Goal: Information Seeking & Learning: Find specific fact

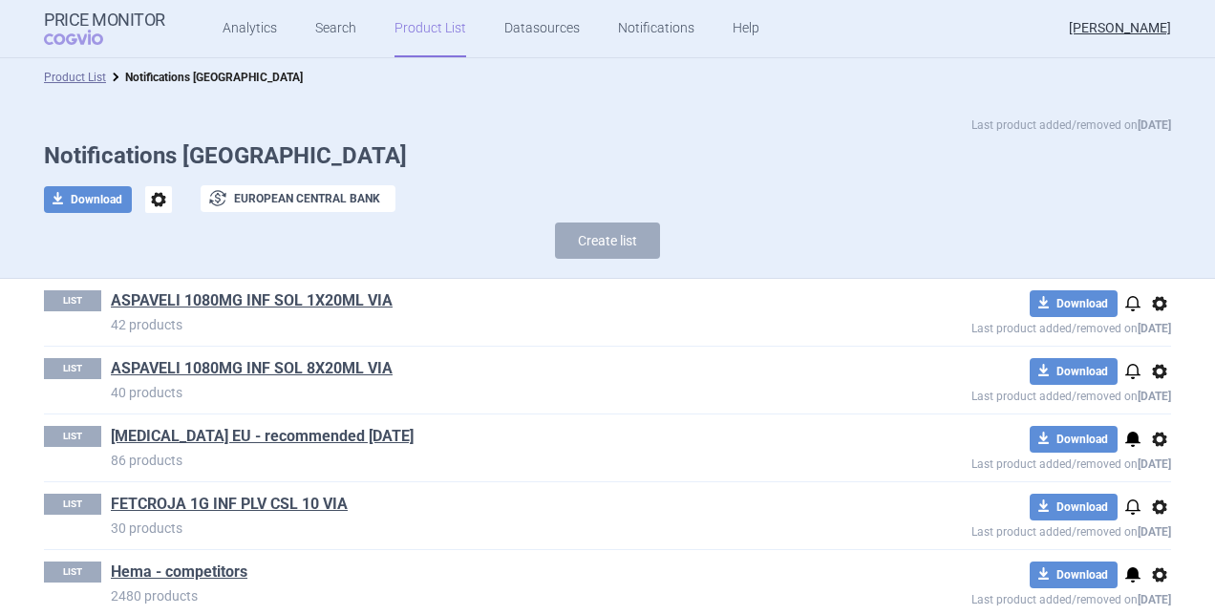
click at [430, 28] on link "Product List" at bounding box center [430, 28] width 72 height 57
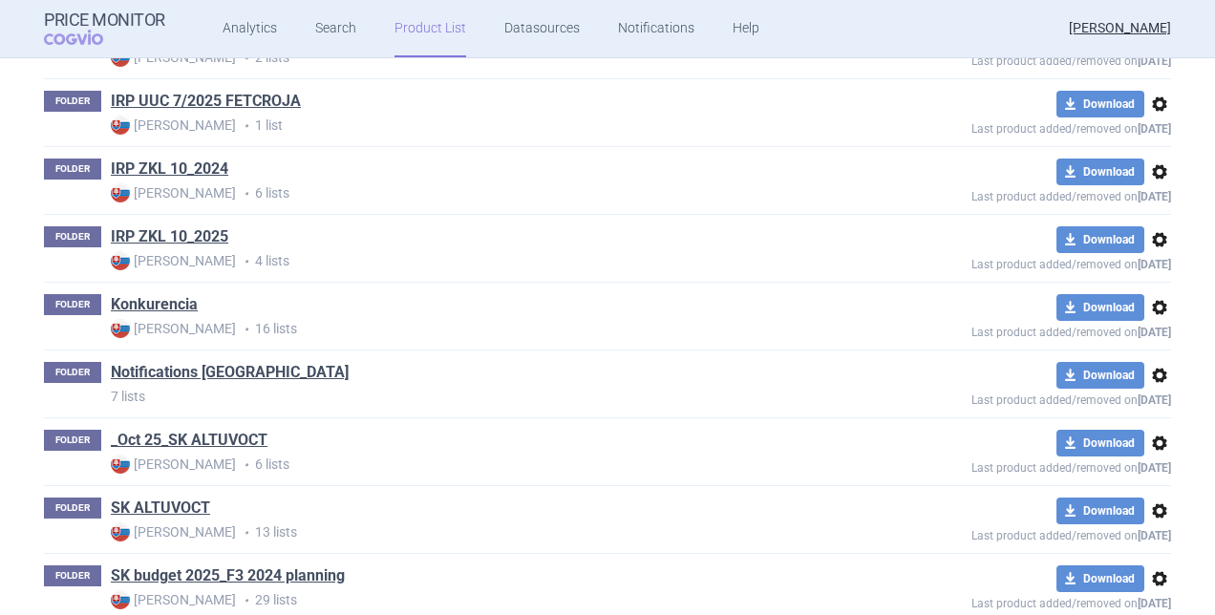
scroll to position [997, 0]
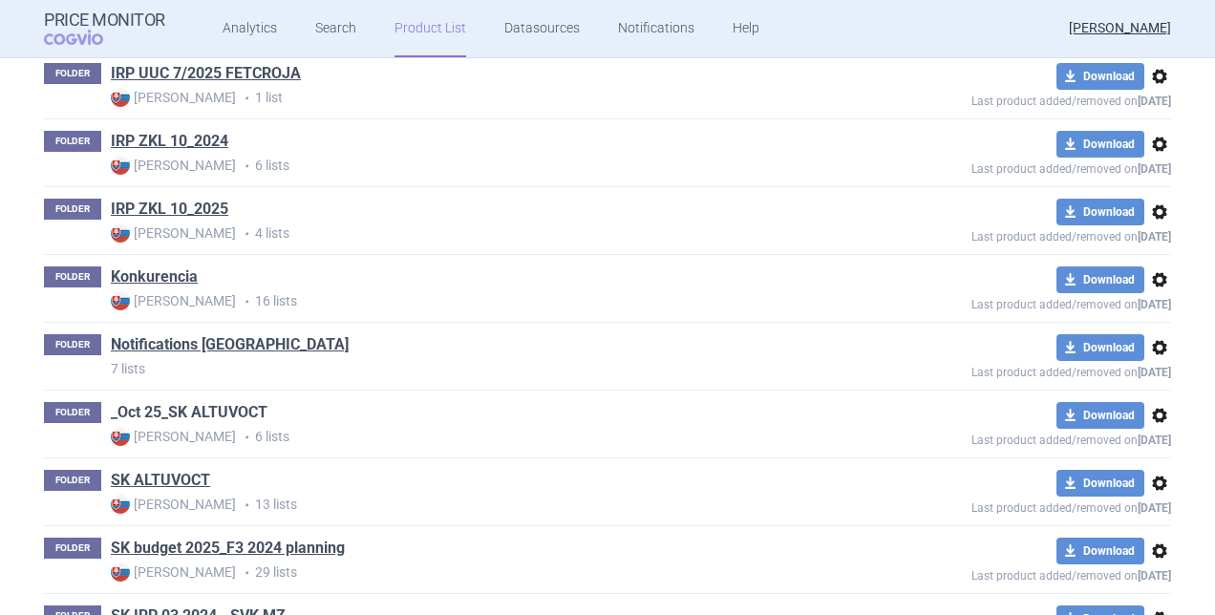
click at [166, 410] on link "_Oct 25_SK ALTUVOCT" at bounding box center [189, 412] width 157 height 21
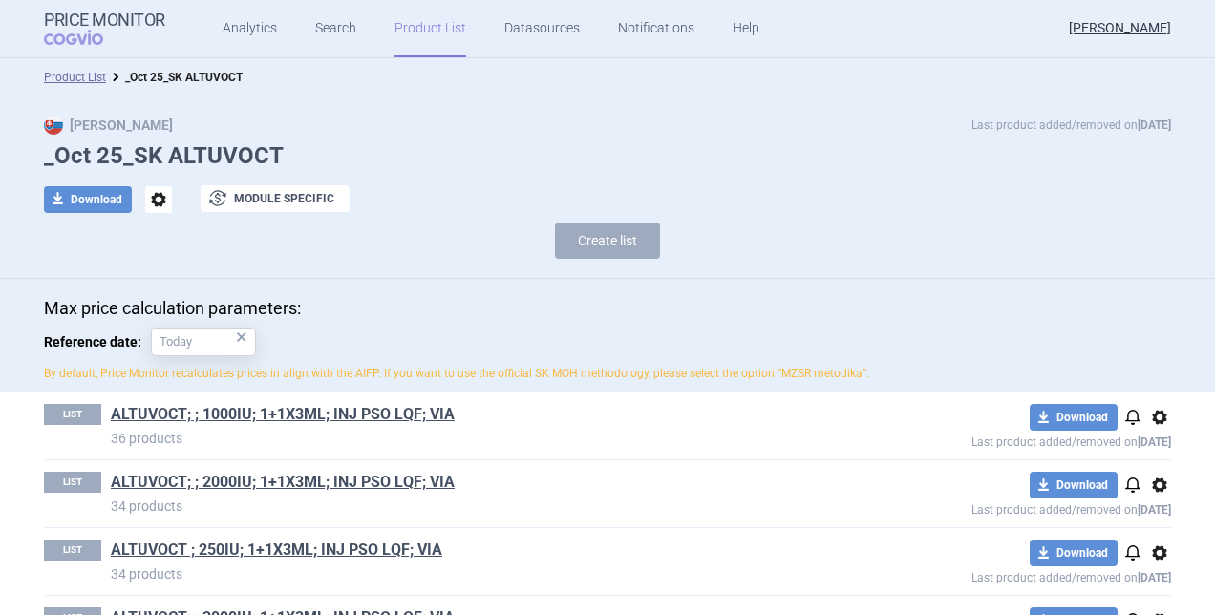
scroll to position [95, 0]
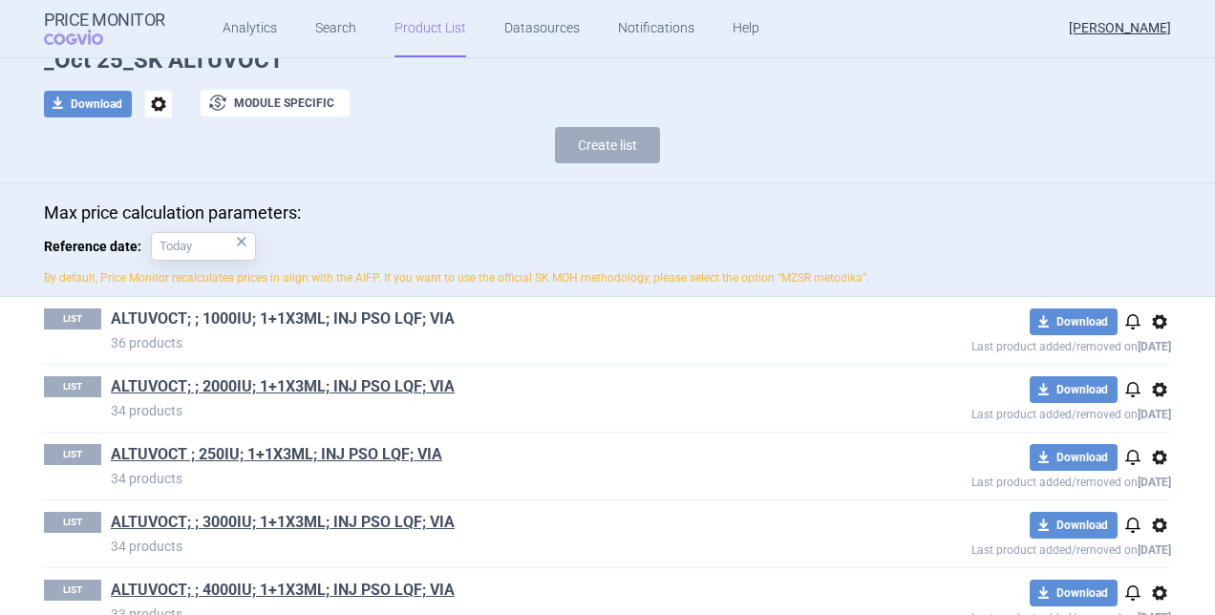
click at [205, 324] on link "ALTUVOCT; ; 1000IU; 1+1X3ML; INJ PSO LQF; VIA" at bounding box center [283, 318] width 344 height 21
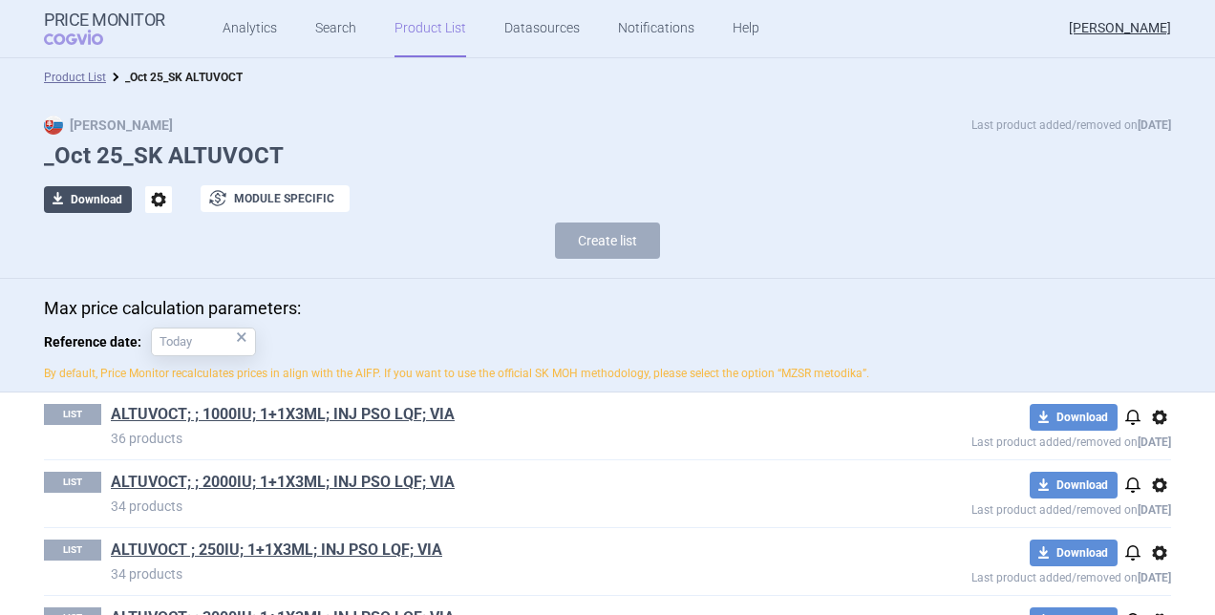
click at [95, 199] on button "download Download" at bounding box center [88, 199] width 88 height 27
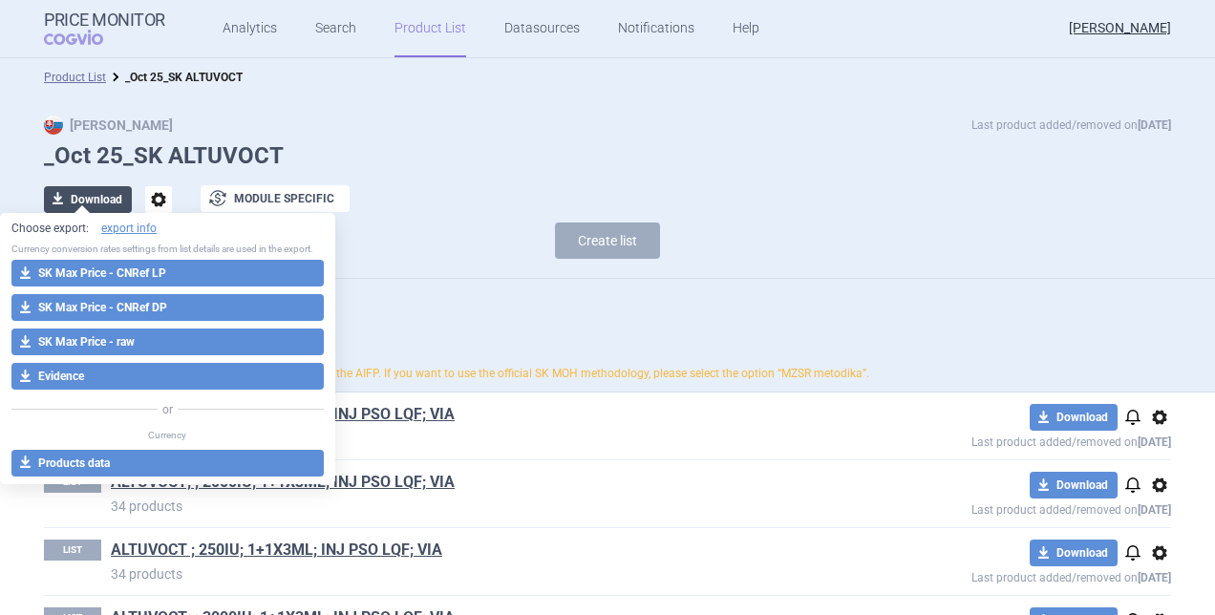
select select "EUR"
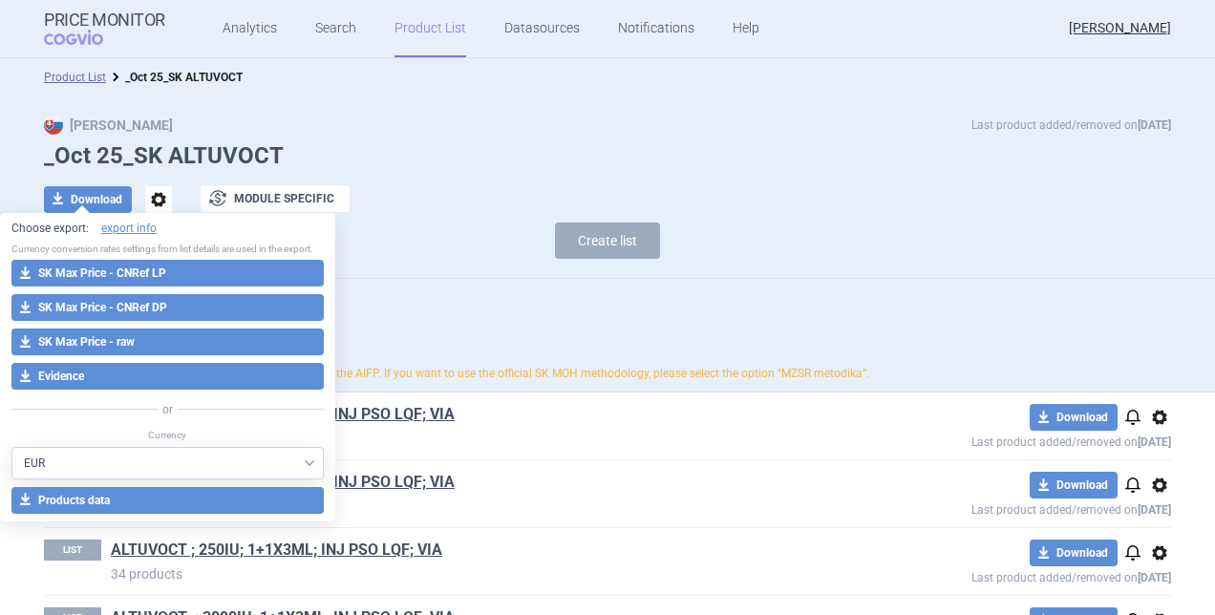
click at [136, 276] on button "download SK Max Price - CNRef LP" at bounding box center [167, 273] width 312 height 27
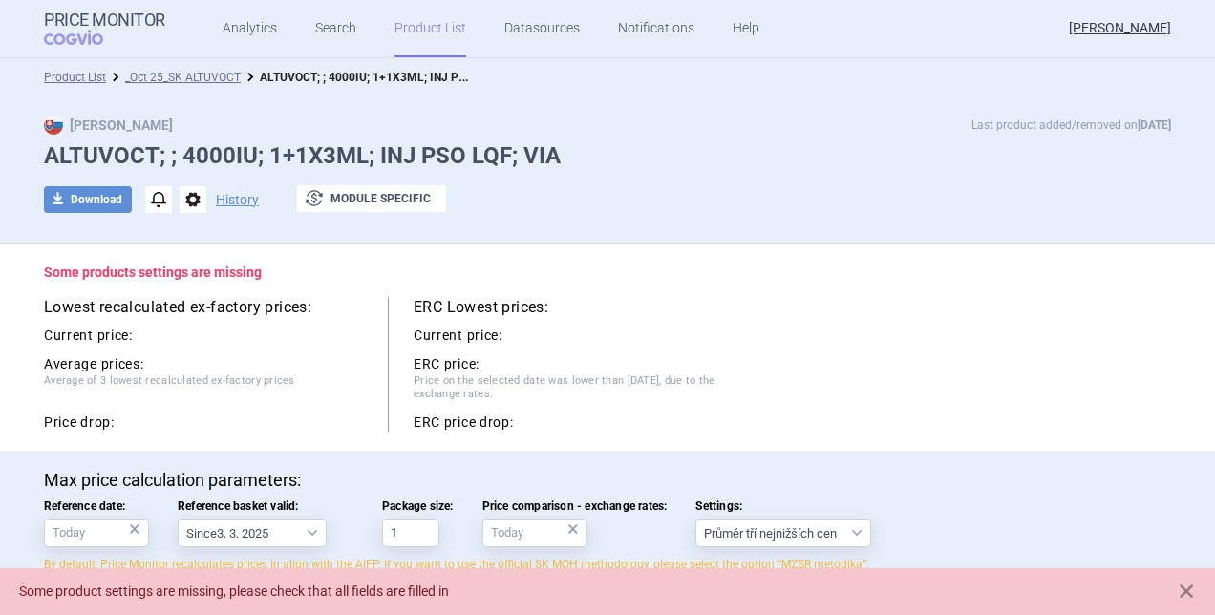
click at [1214, 586] on html "Price Monitor COGVIO Analytics Search Product List Datasources Notifications He…" at bounding box center [607, 307] width 1215 height 615
click at [1199, 601] on div "Some product settings are missing, please check that all fields are filled in" at bounding box center [607, 591] width 1215 height 47
click at [1185, 588] on span at bounding box center [1186, 591] width 19 height 19
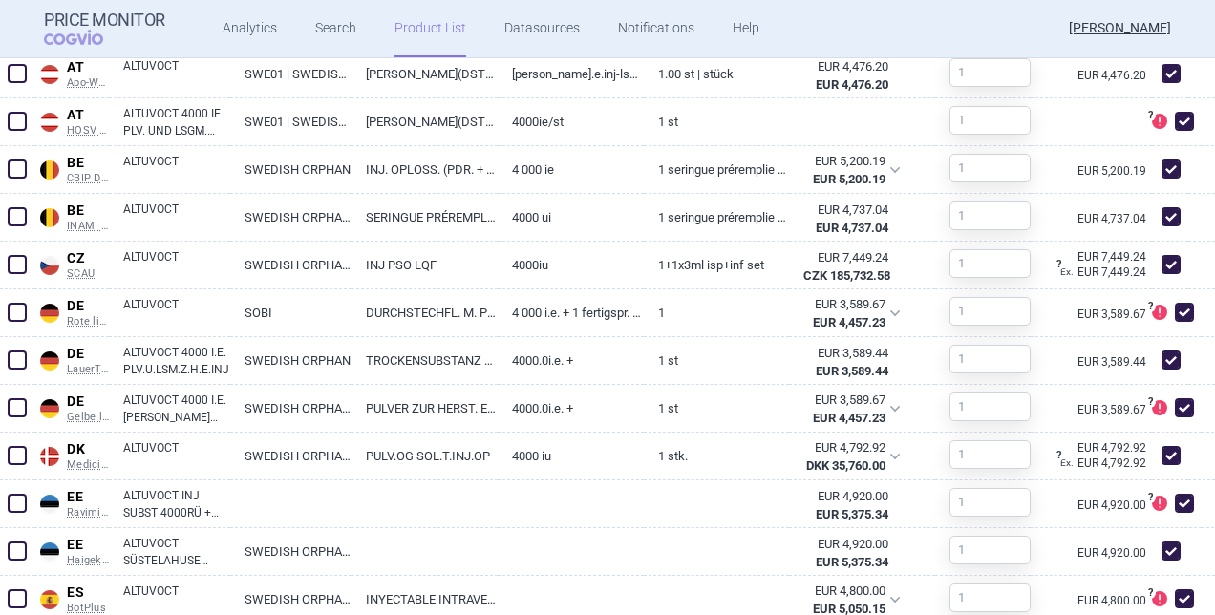
scroll to position [1241, 0]
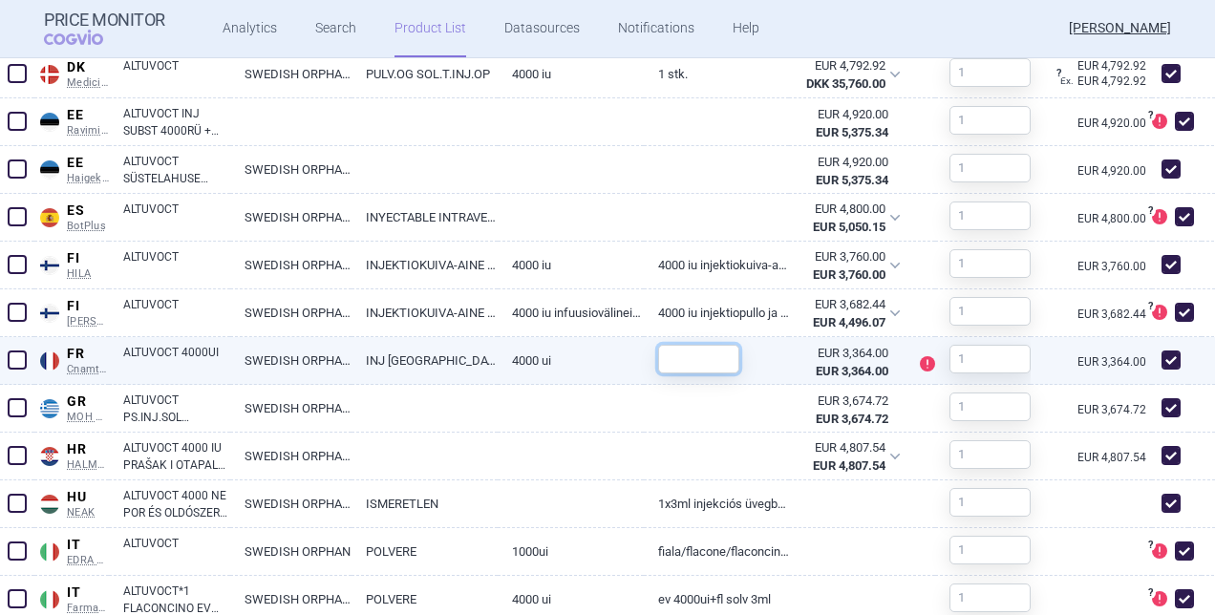
click at [674, 360] on input "text" at bounding box center [698, 359] width 81 height 29
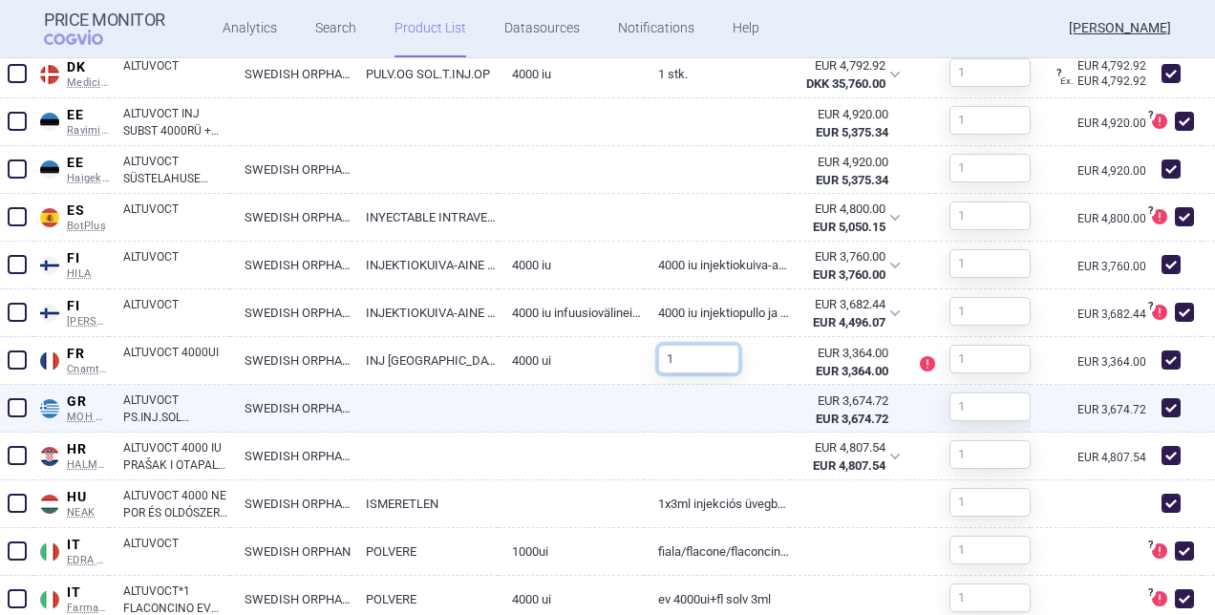
type input "1"
click at [741, 407] on link at bounding box center [717, 402] width 146 height 34
select select "EUR"
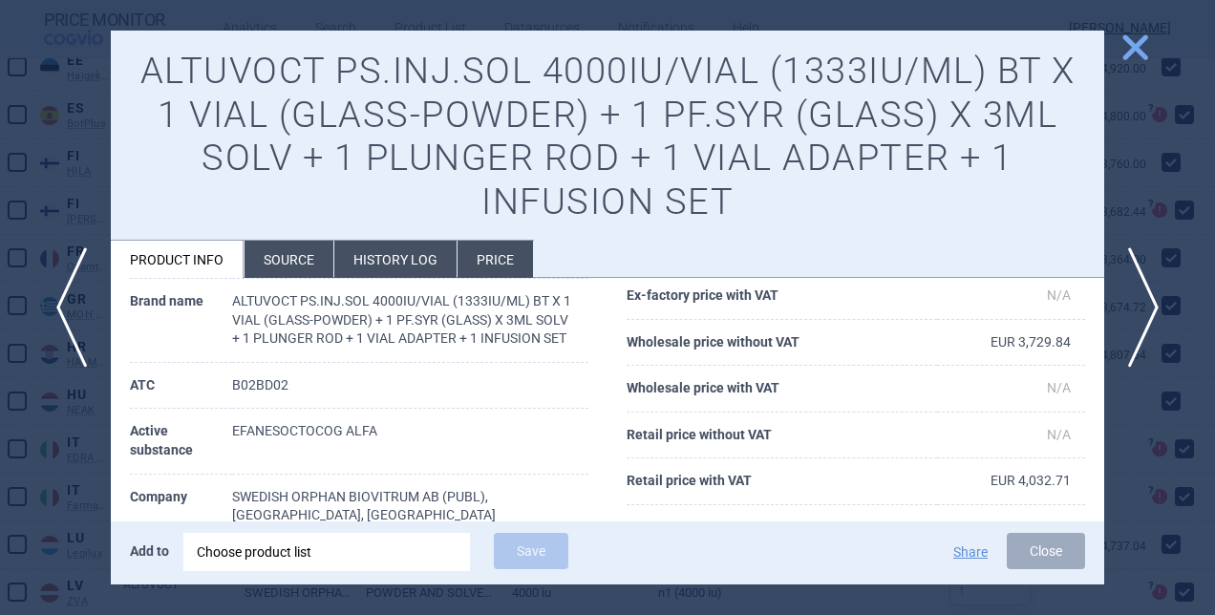
scroll to position [477, 0]
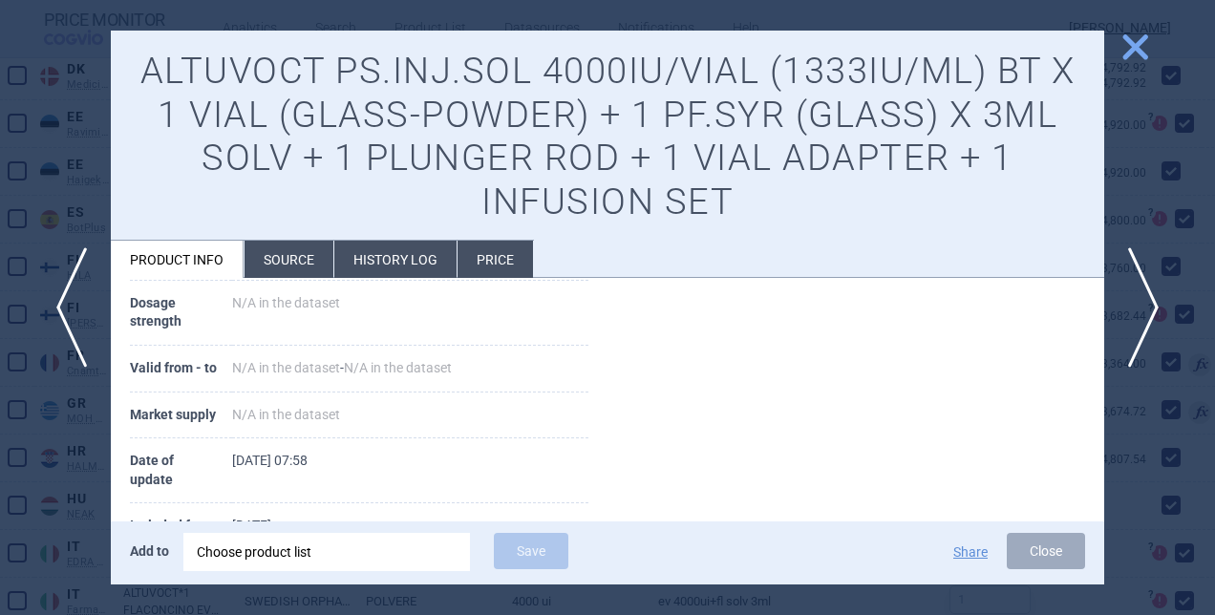
click at [1132, 61] on span "close" at bounding box center [1134, 47] width 33 height 33
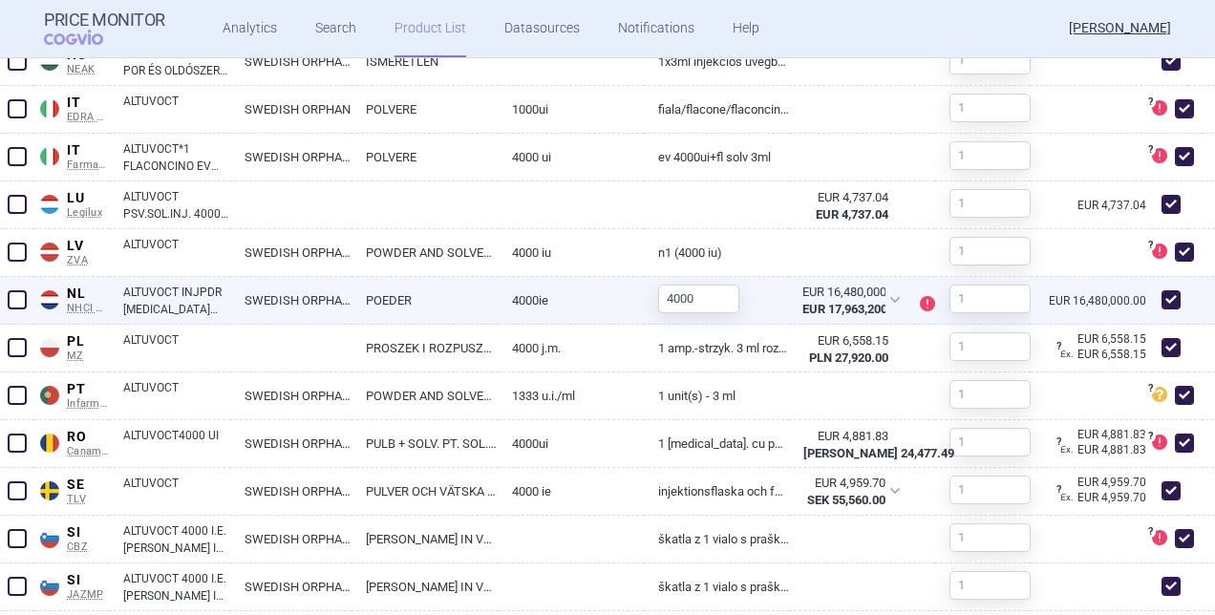
scroll to position [1821, 0]
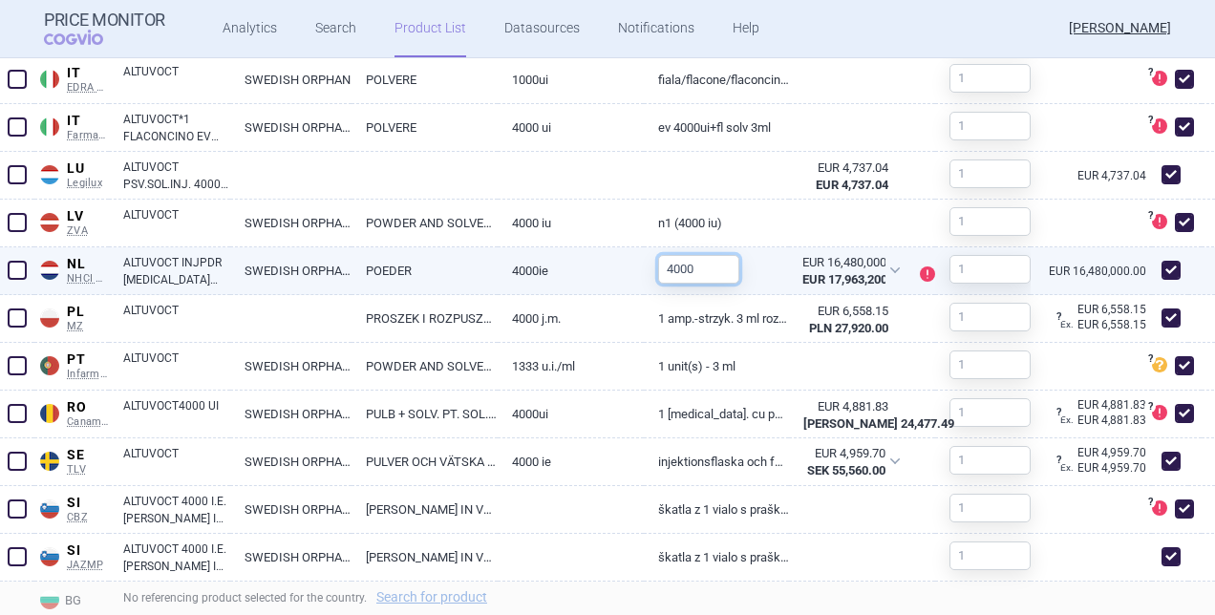
drag, startPoint x: 708, startPoint y: 269, endPoint x: 602, endPoint y: 275, distance: 106.2
click at [604, 273] on div "NL NHCI Medicijnkosten Netherlands NHCI Medicijnkosten Online database of drug …" at bounding box center [607, 271] width 1215 height 48
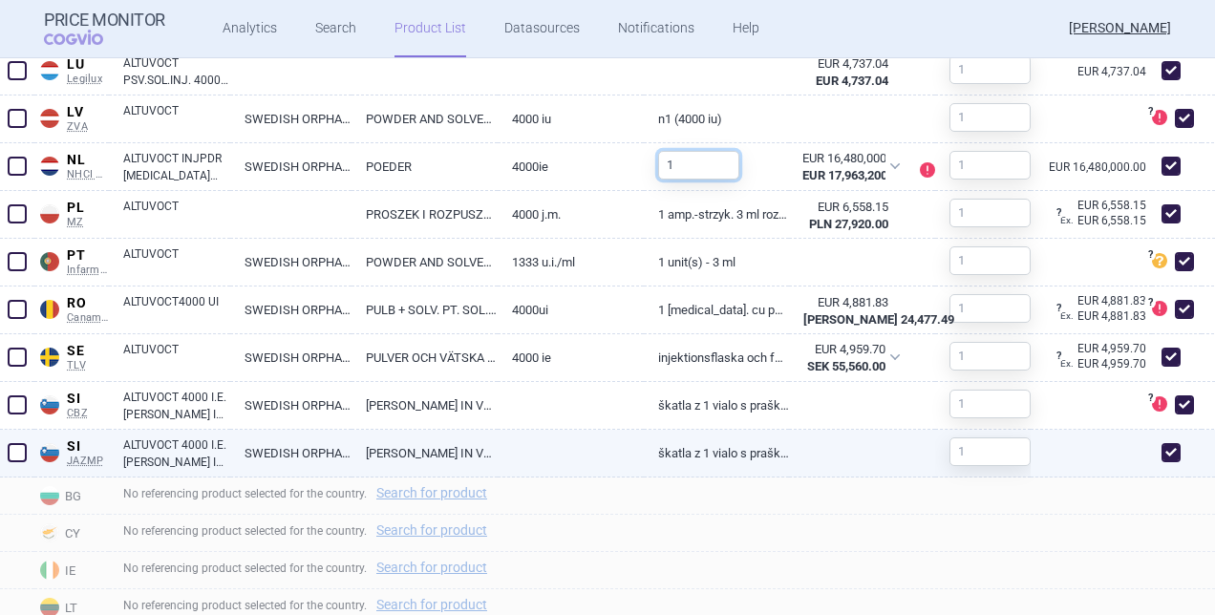
scroll to position [2019, 0]
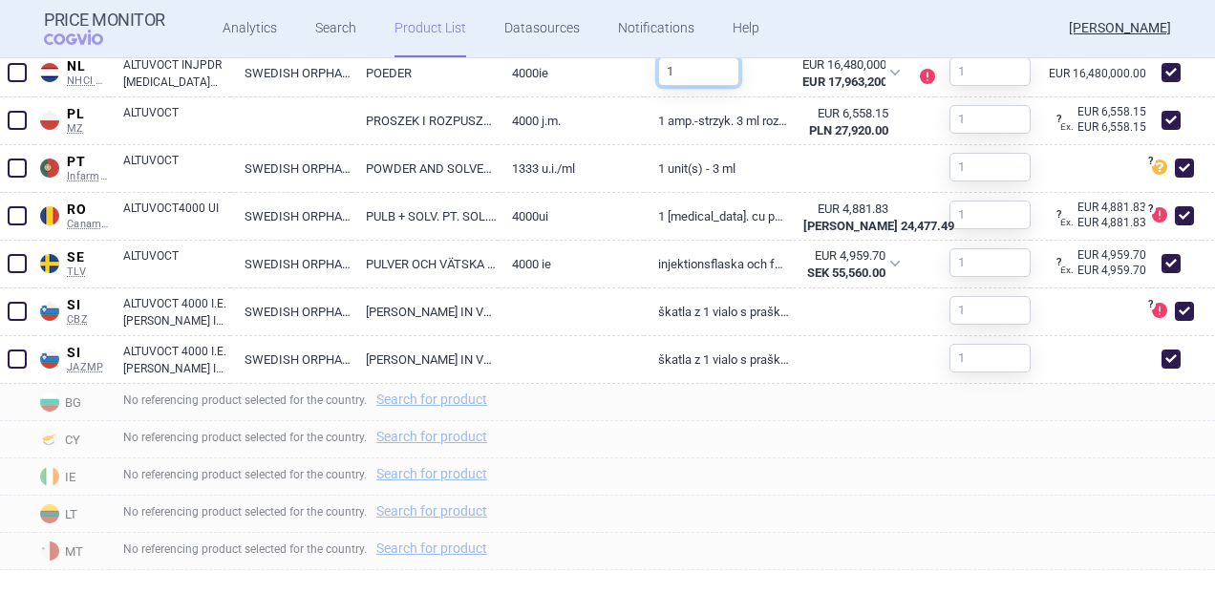
type input "1"
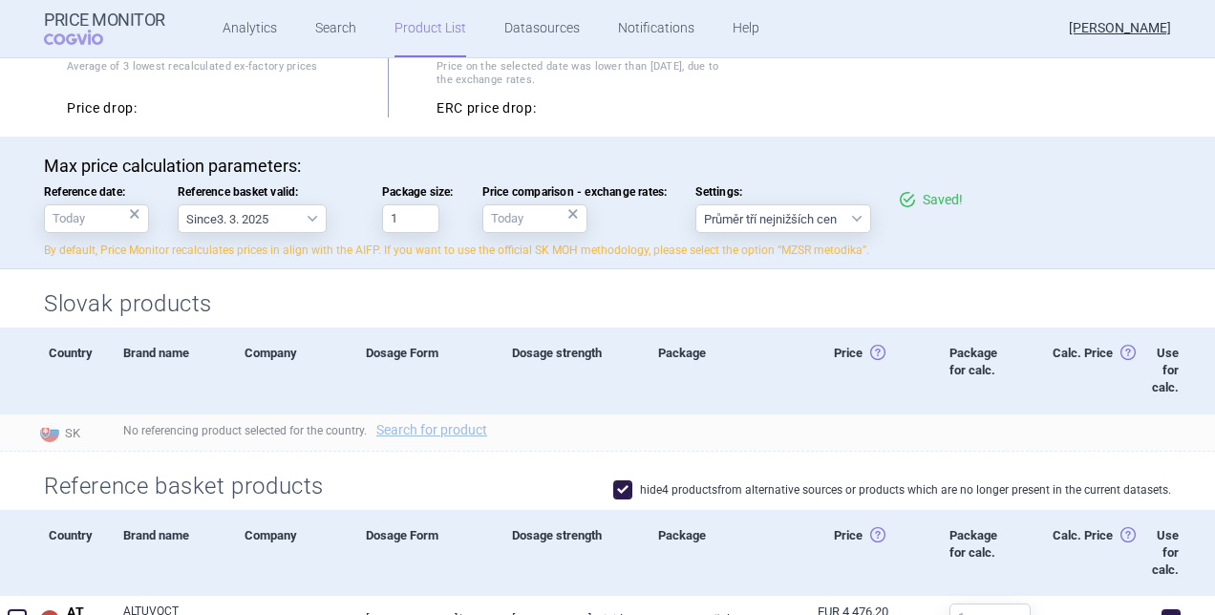
scroll to position [13, 0]
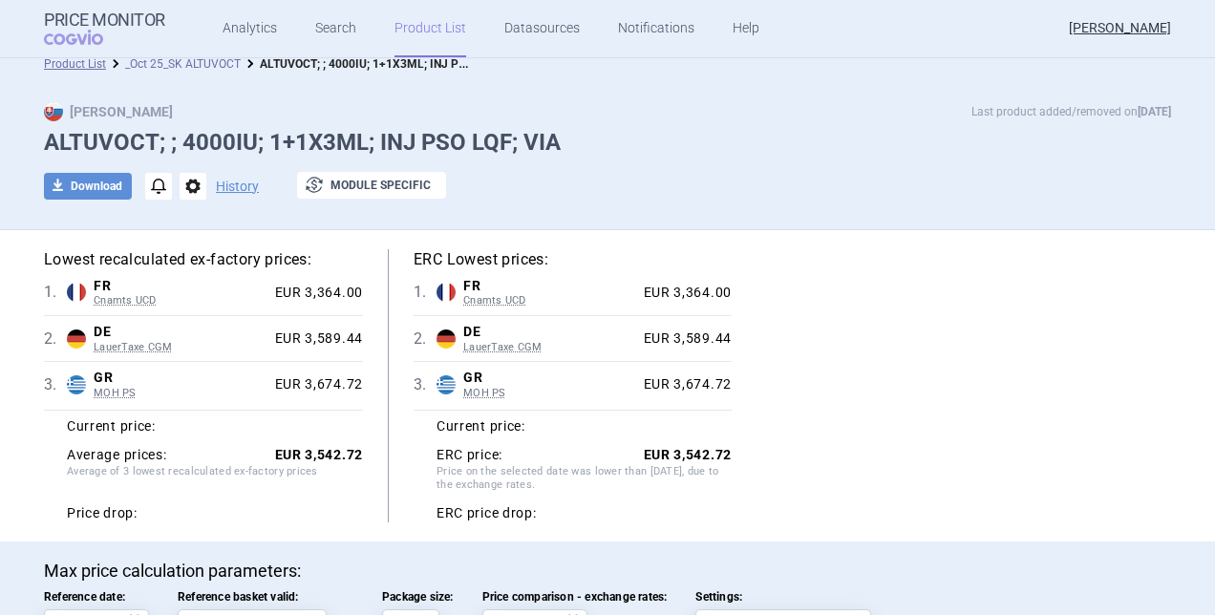
click at [189, 69] on link "_Oct 25_SK ALTUVOCT" at bounding box center [183, 63] width 116 height 13
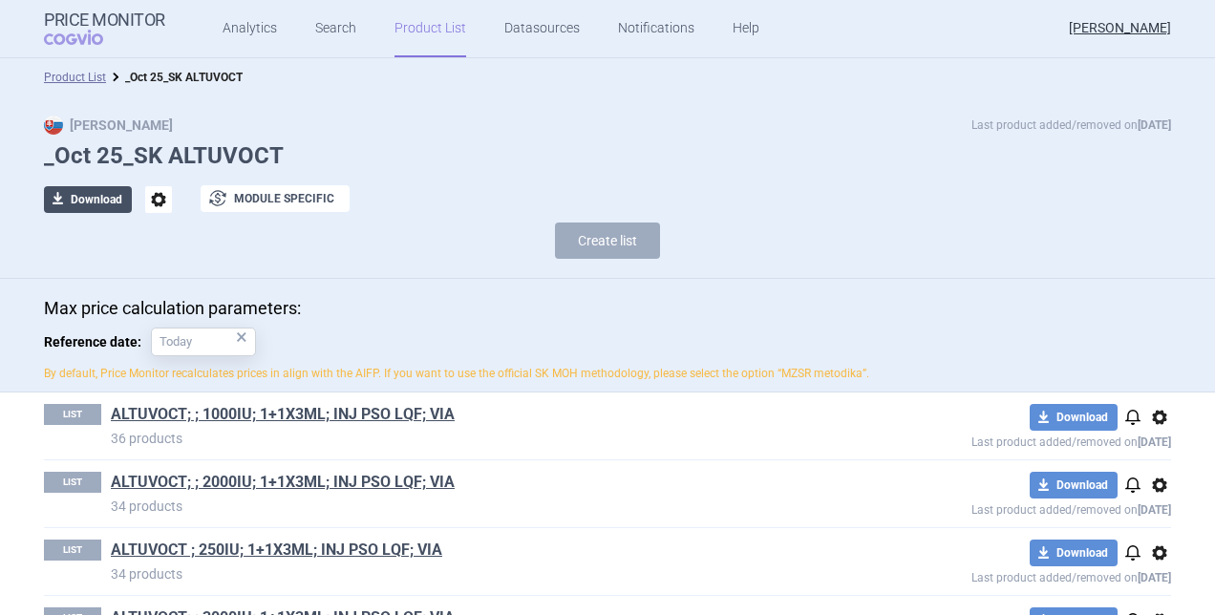
click at [84, 189] on button "download Download" at bounding box center [88, 199] width 88 height 27
select select "EUR"
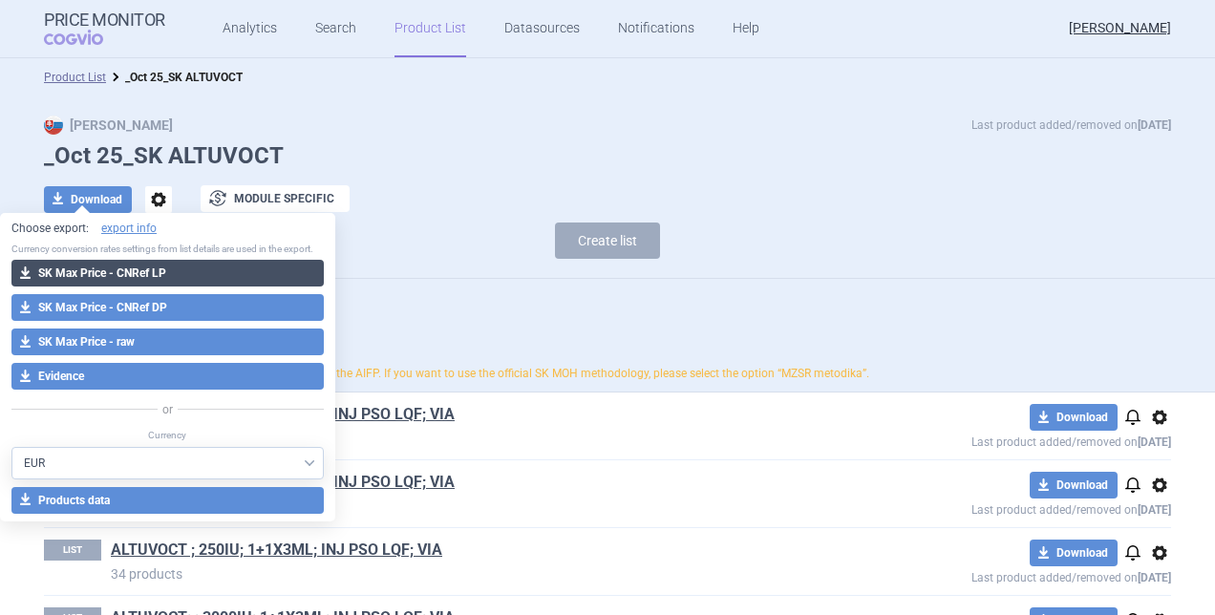
click at [198, 275] on button "download SK Max Price - CNRef LP" at bounding box center [167, 273] width 312 height 27
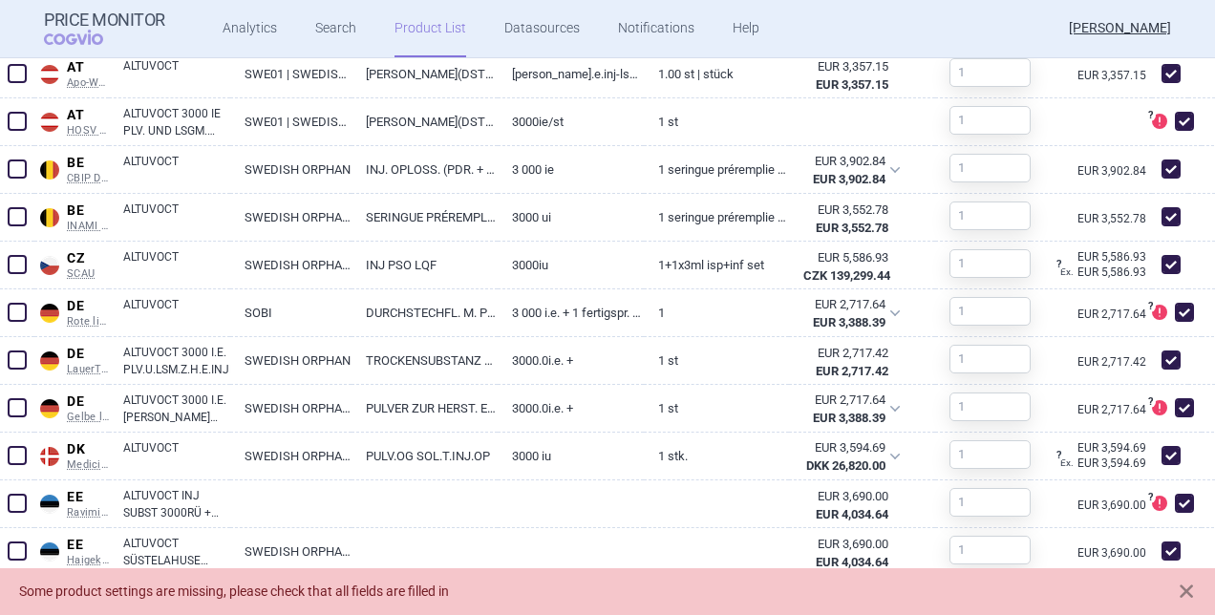
scroll to position [1146, 0]
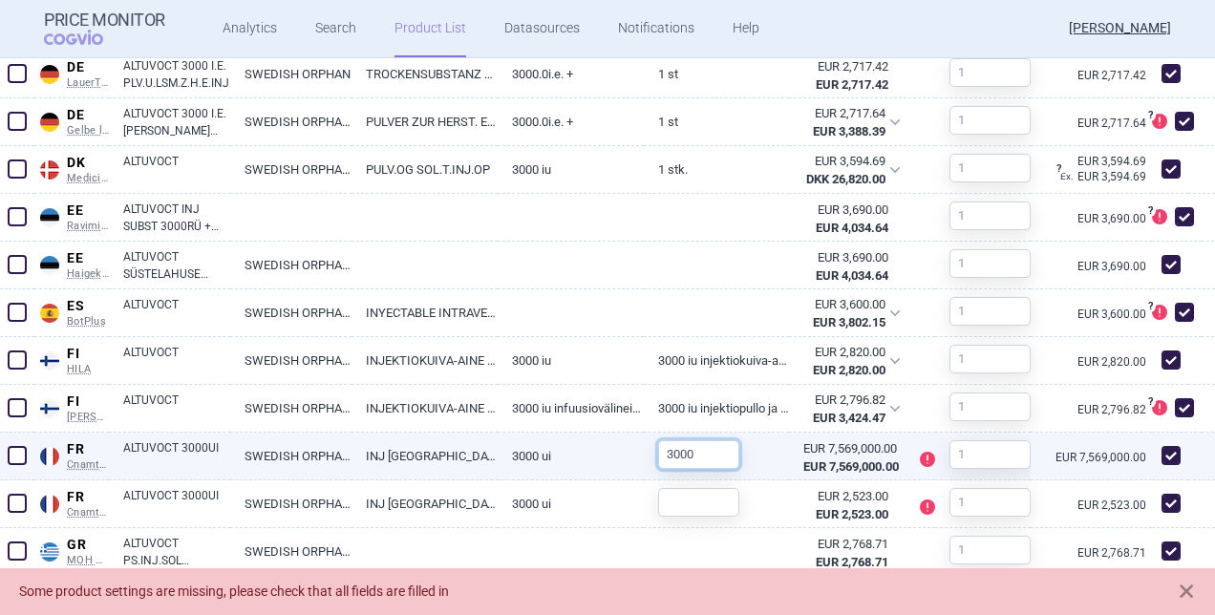
drag, startPoint x: 712, startPoint y: 456, endPoint x: 602, endPoint y: 444, distance: 111.4
click at [588, 453] on div "FR Cnamts UCD France Cnamts UCD Online database of medicines under the National…" at bounding box center [607, 457] width 1215 height 48
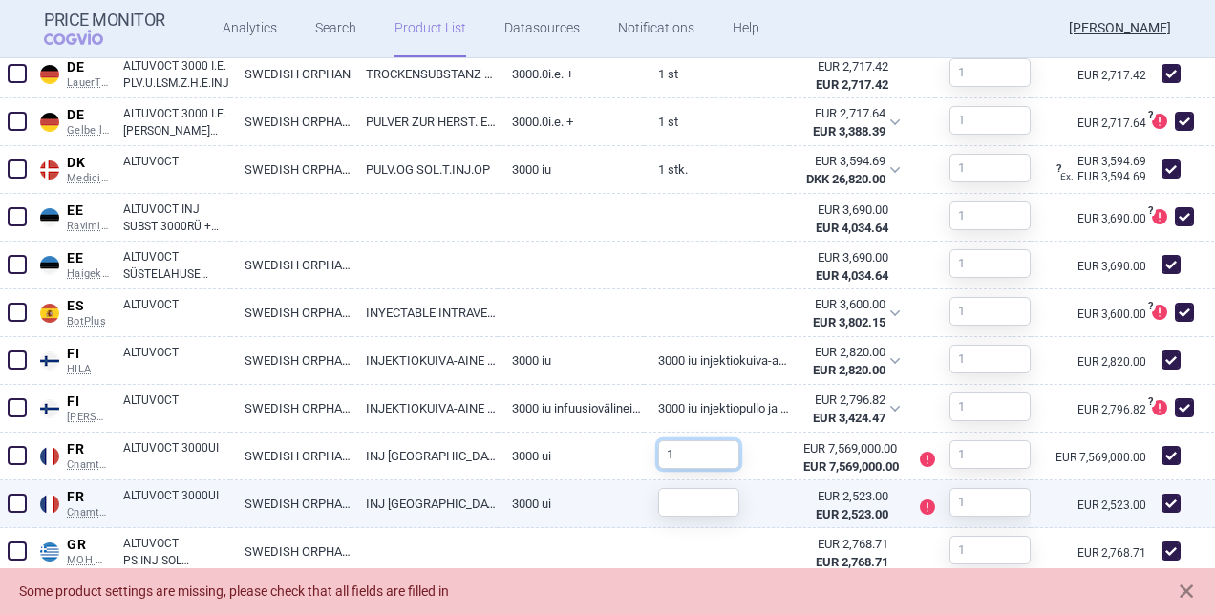
type input "1"
click at [658, 505] on input "text" at bounding box center [698, 502] width 81 height 29
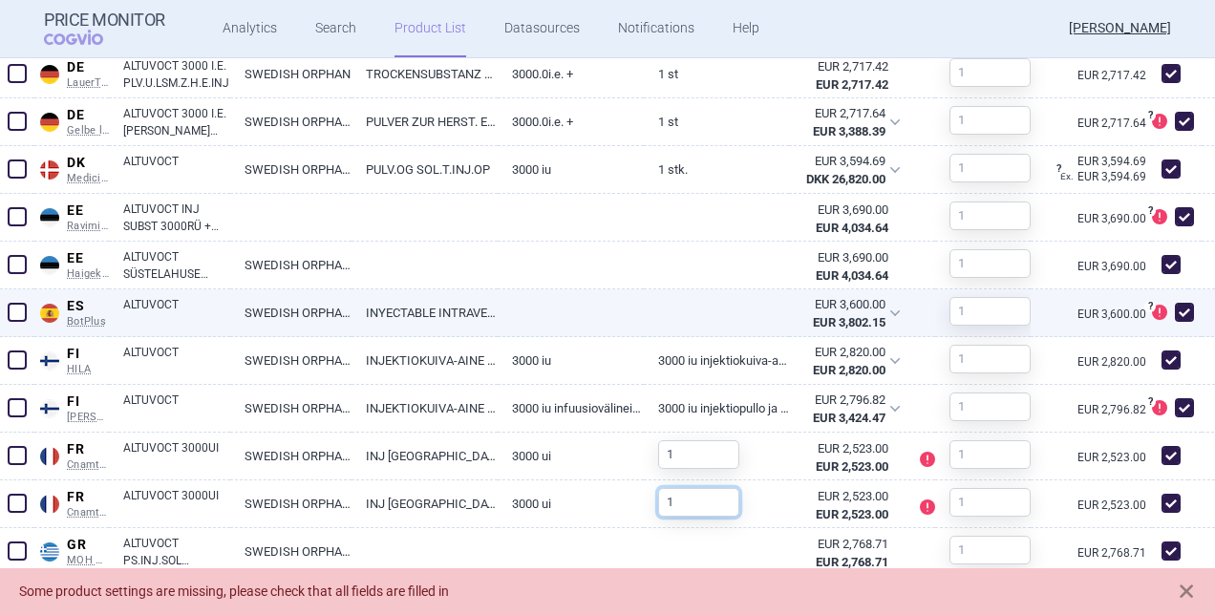
type input "1"
click at [701, 322] on link at bounding box center [717, 306] width 146 height 34
select select "EUR"
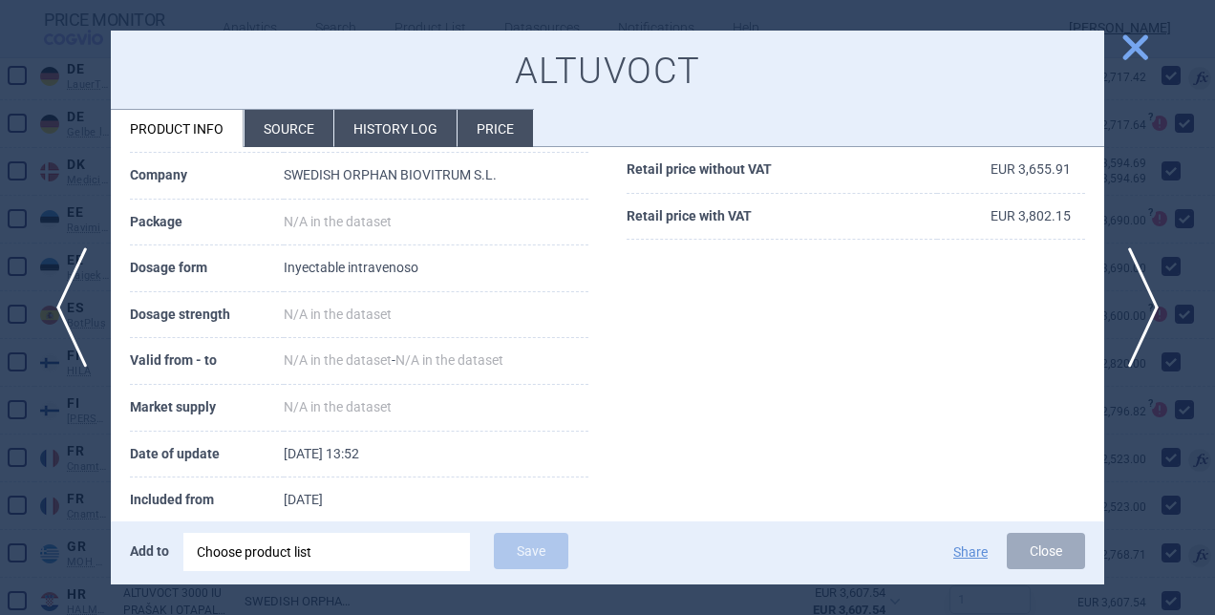
scroll to position [296, 0]
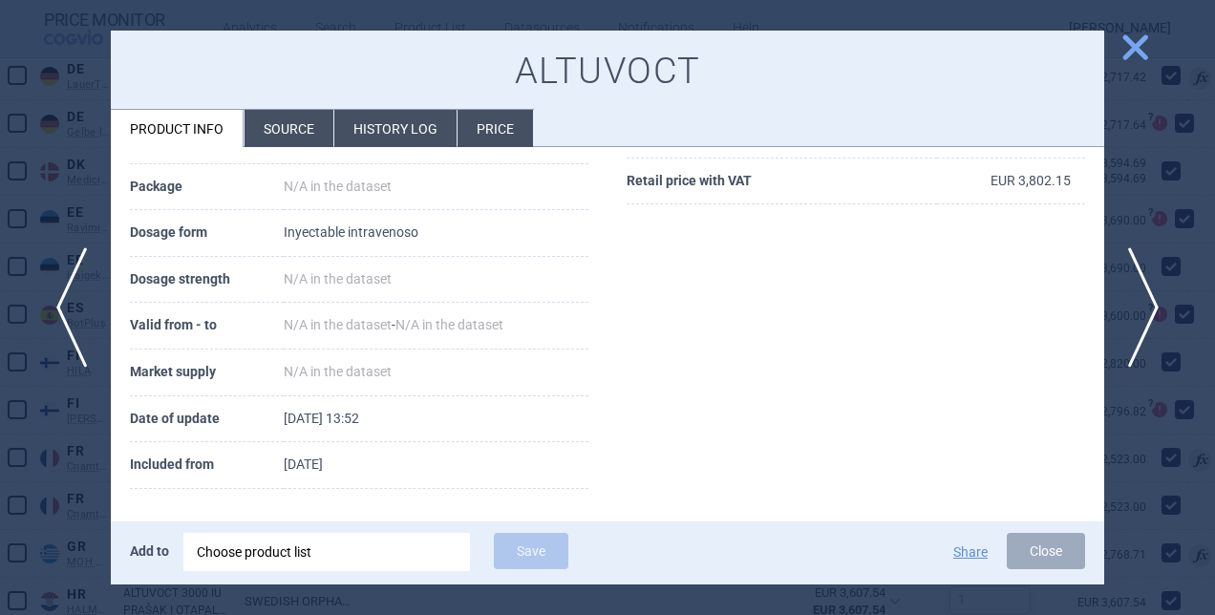
drag, startPoint x: 1137, startPoint y: 46, endPoint x: 1133, endPoint y: 55, distance: 10.7
click at [1136, 50] on span "close" at bounding box center [1134, 47] width 33 height 33
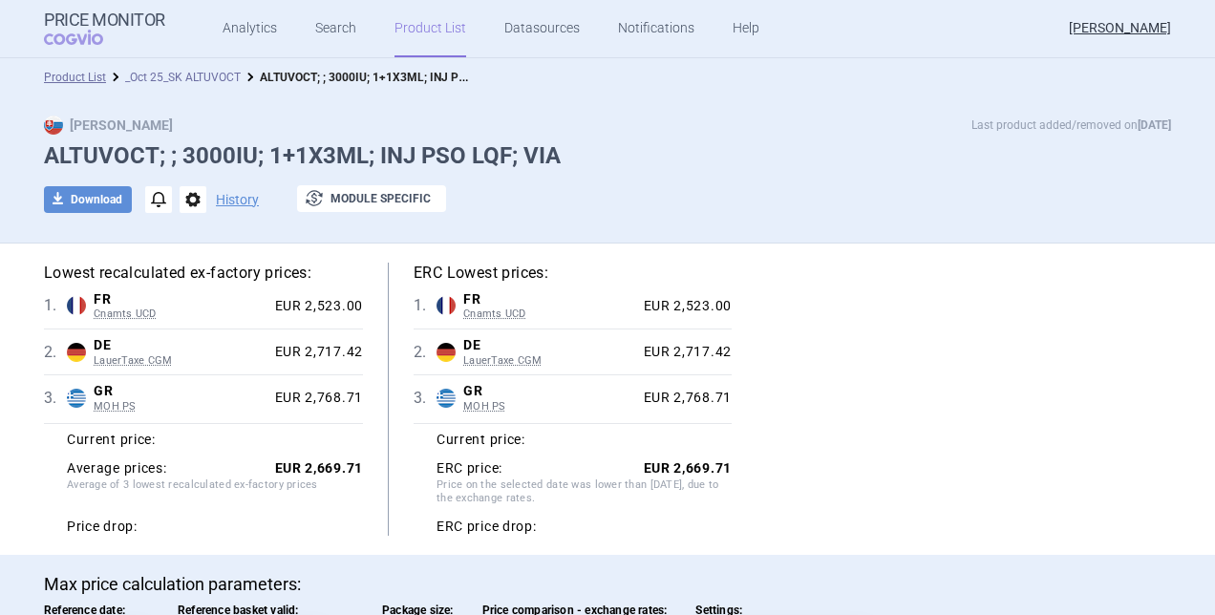
click at [195, 71] on link "_Oct 25_SK ALTUVOCT" at bounding box center [183, 77] width 116 height 13
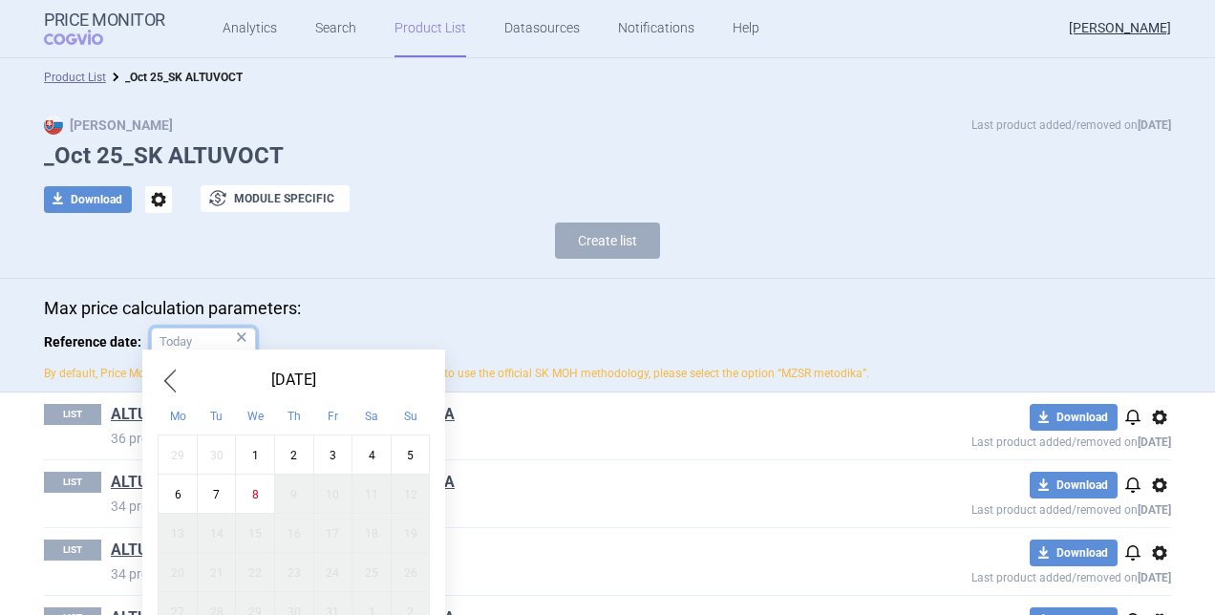
click at [194, 336] on input "Reference date: ×" at bounding box center [203, 342] width 105 height 29
click at [258, 445] on div "1" at bounding box center [255, 454] width 39 height 39
type input "1. 10. 2025"
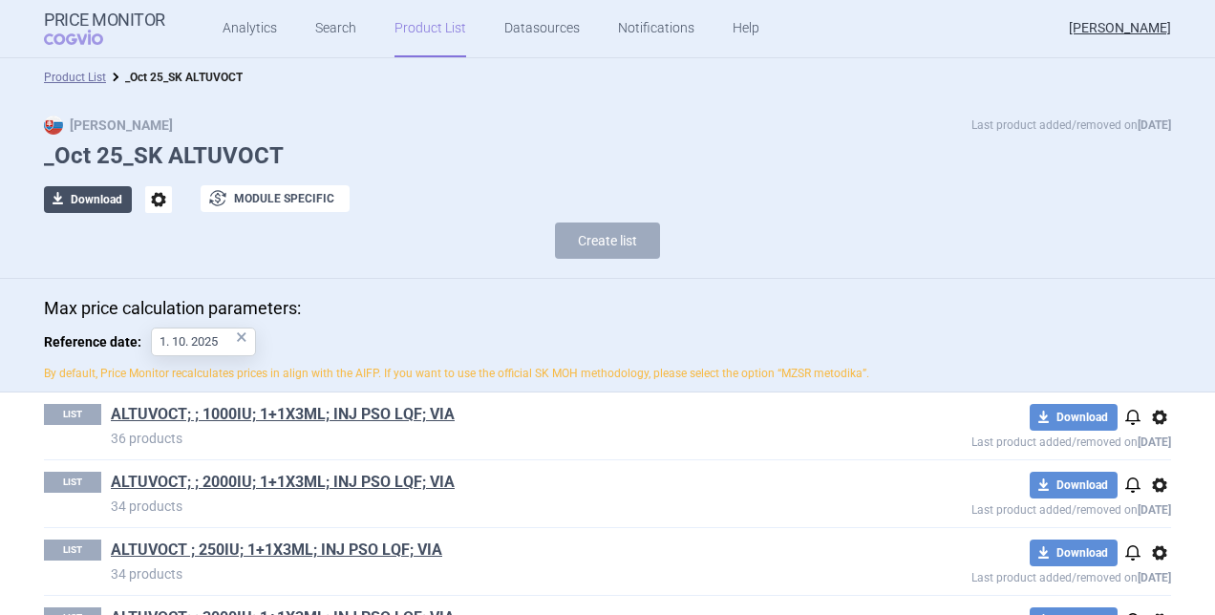
click at [86, 201] on button "download Download" at bounding box center [88, 199] width 88 height 27
select select "EUR"
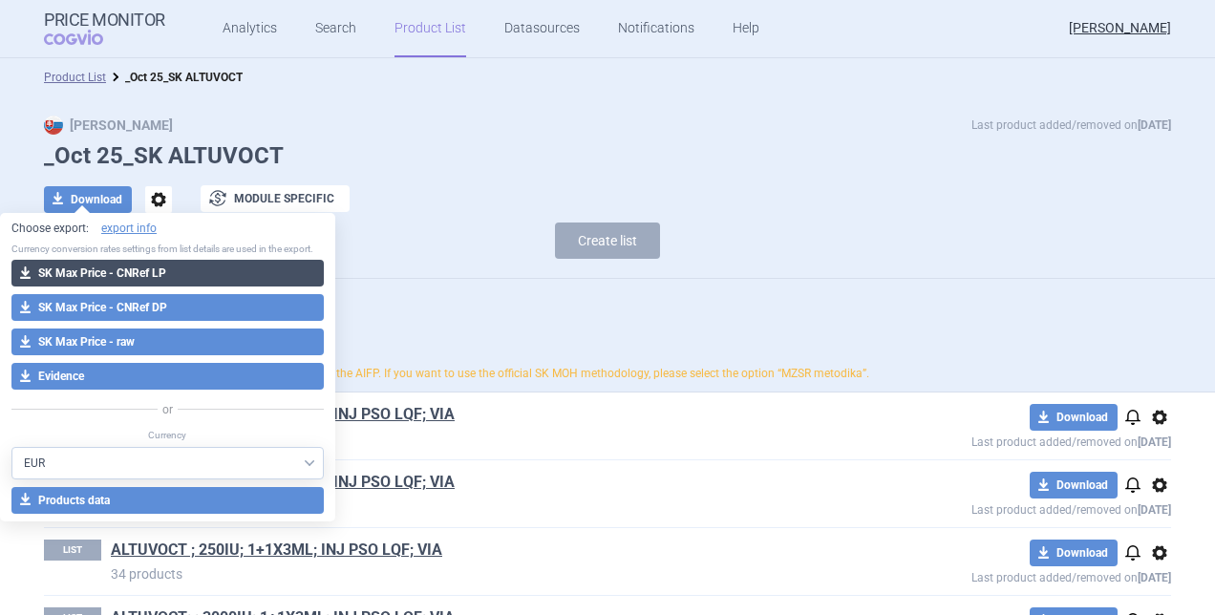
click at [115, 265] on button "download SK Max Price - CNRef LP" at bounding box center [167, 273] width 312 height 27
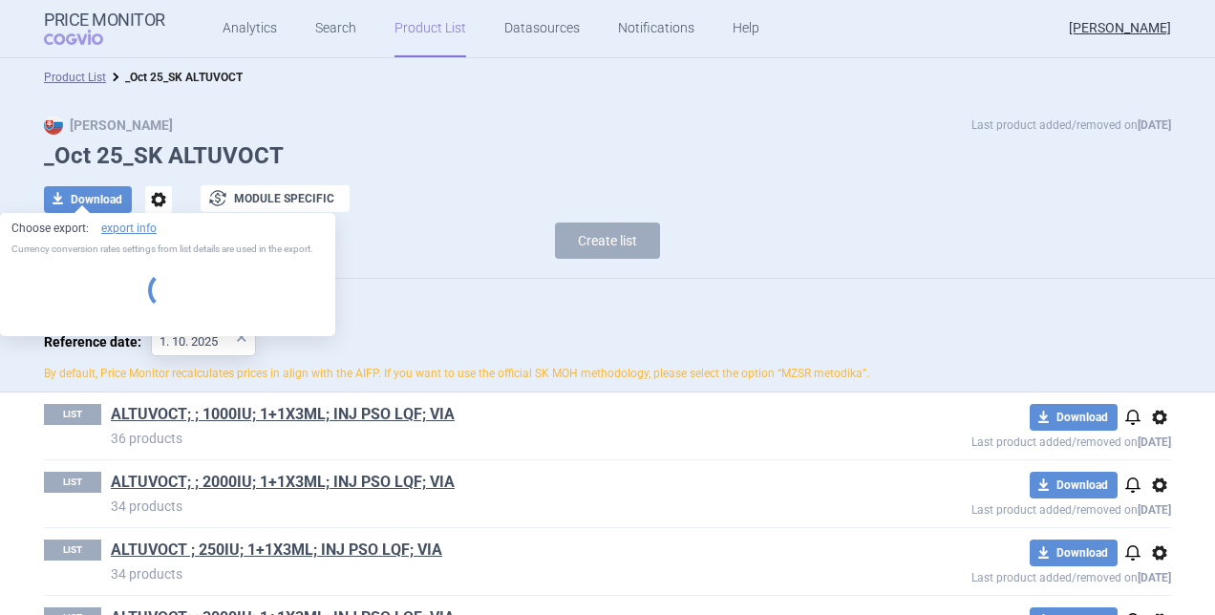
select select "EUR"
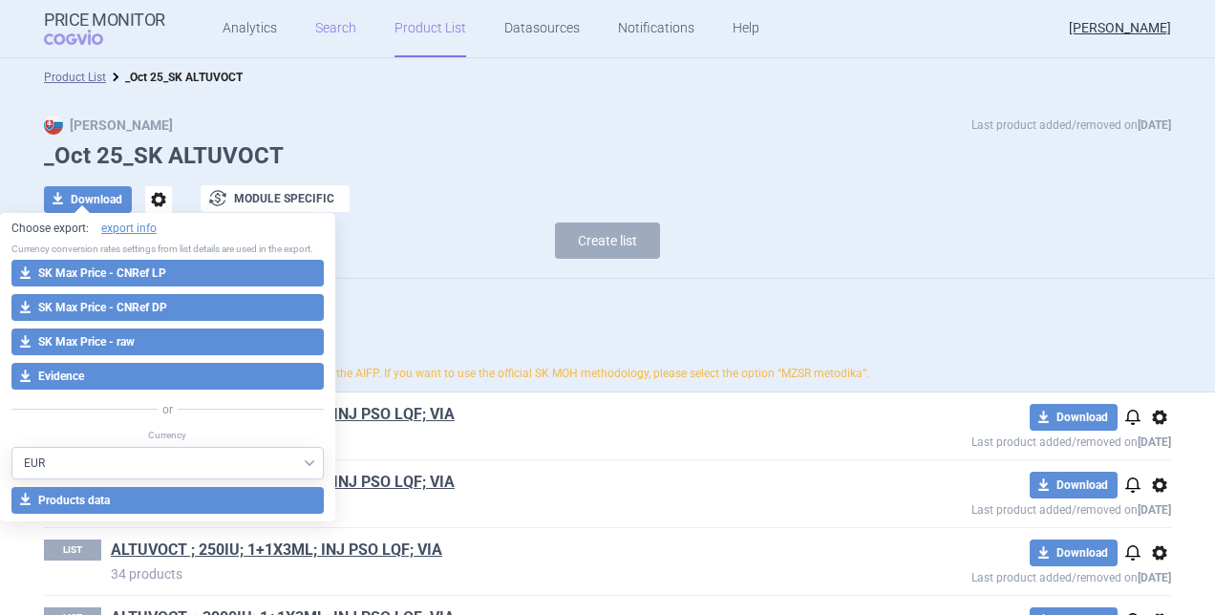
click at [318, 27] on link "Search" at bounding box center [335, 28] width 41 height 57
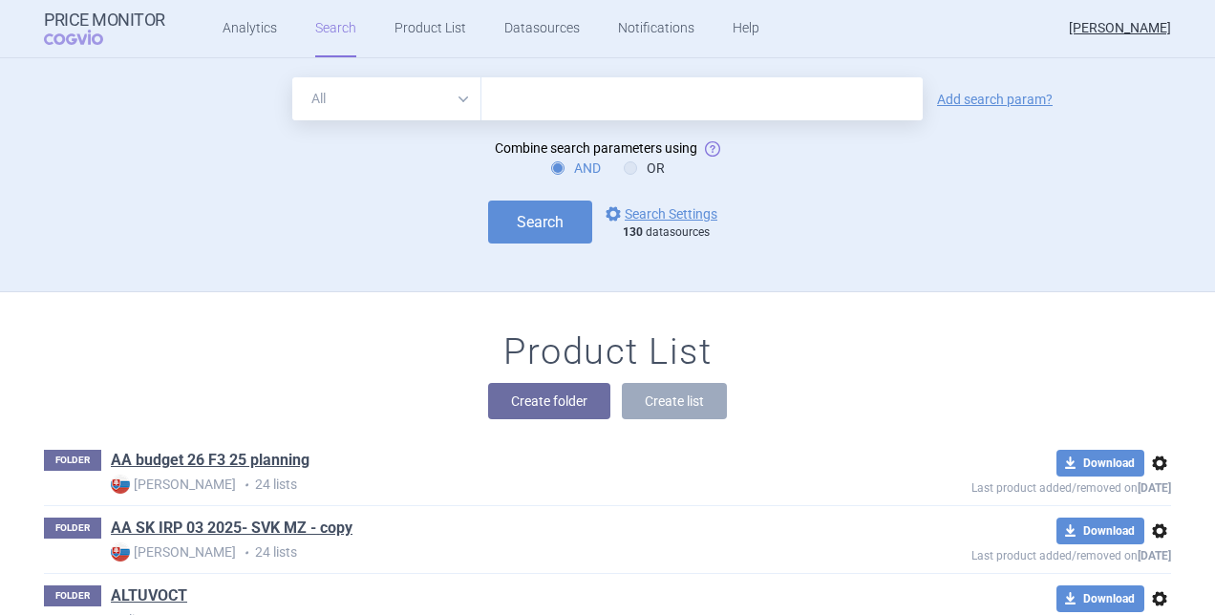
click at [534, 115] on input "text" at bounding box center [701, 98] width 441 height 43
type input "Altuvoct"
click at [991, 99] on link "Add search param?" at bounding box center [995, 99] width 116 height 13
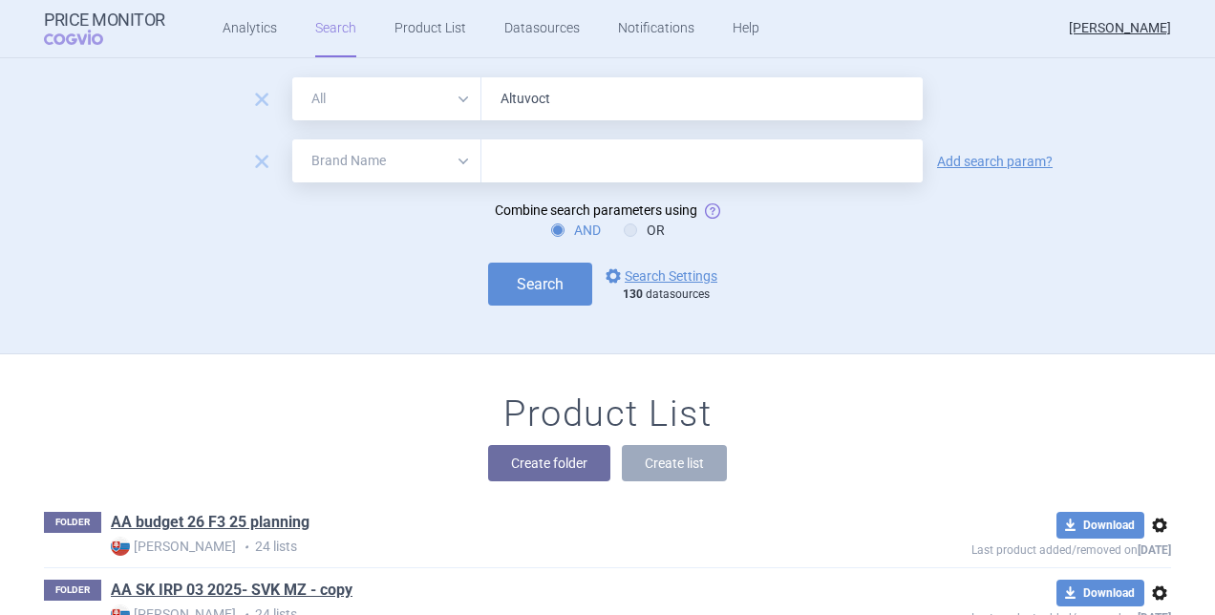
click at [428, 164] on select "All Brand Name ATC Company Active Substance Country Newer than" at bounding box center [386, 160] width 189 height 43
select select "country"
click at [292, 139] on select "All Brand Name ATC Company Active Substance Country Newer than" at bounding box center [386, 160] width 189 height 43
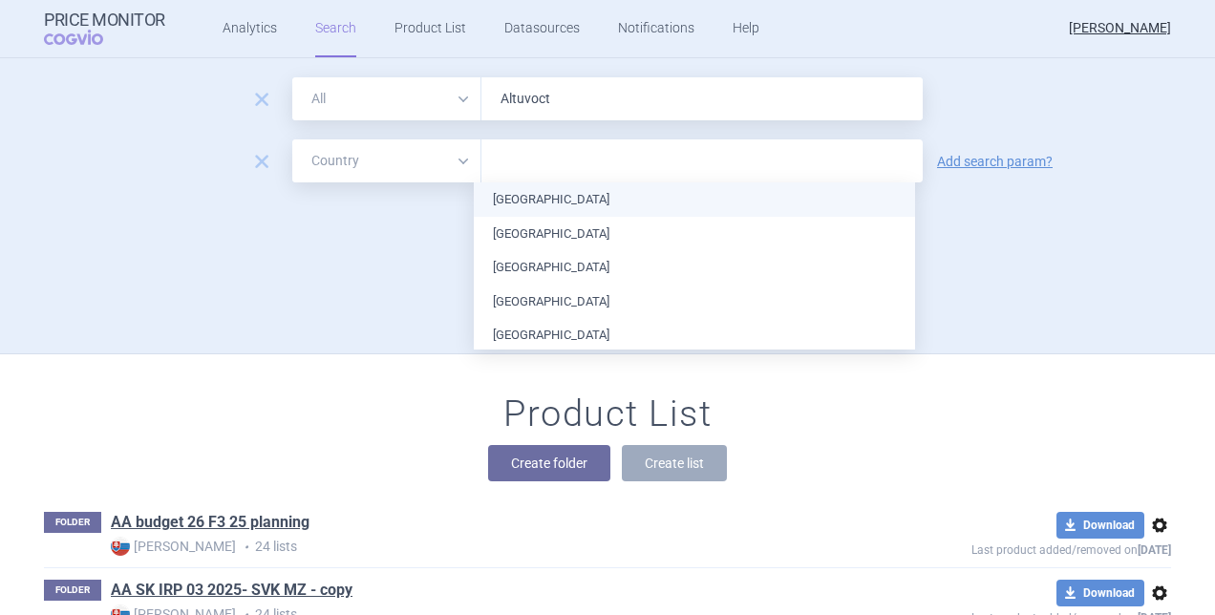
click at [520, 162] on input "text" at bounding box center [702, 161] width 422 height 25
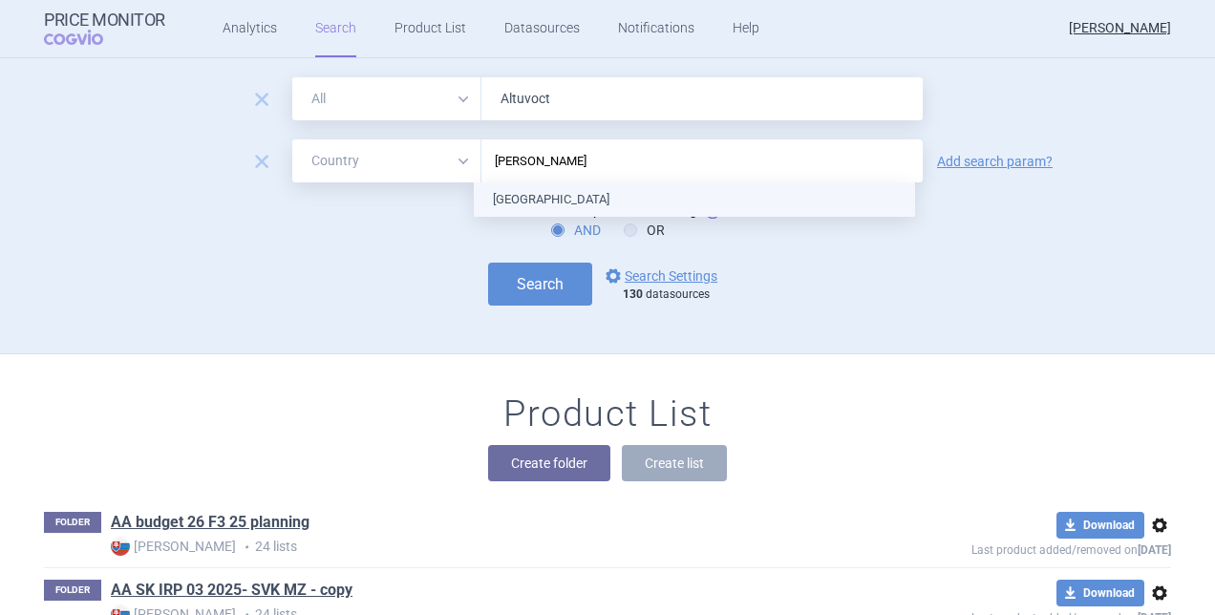
type input "luxemb"
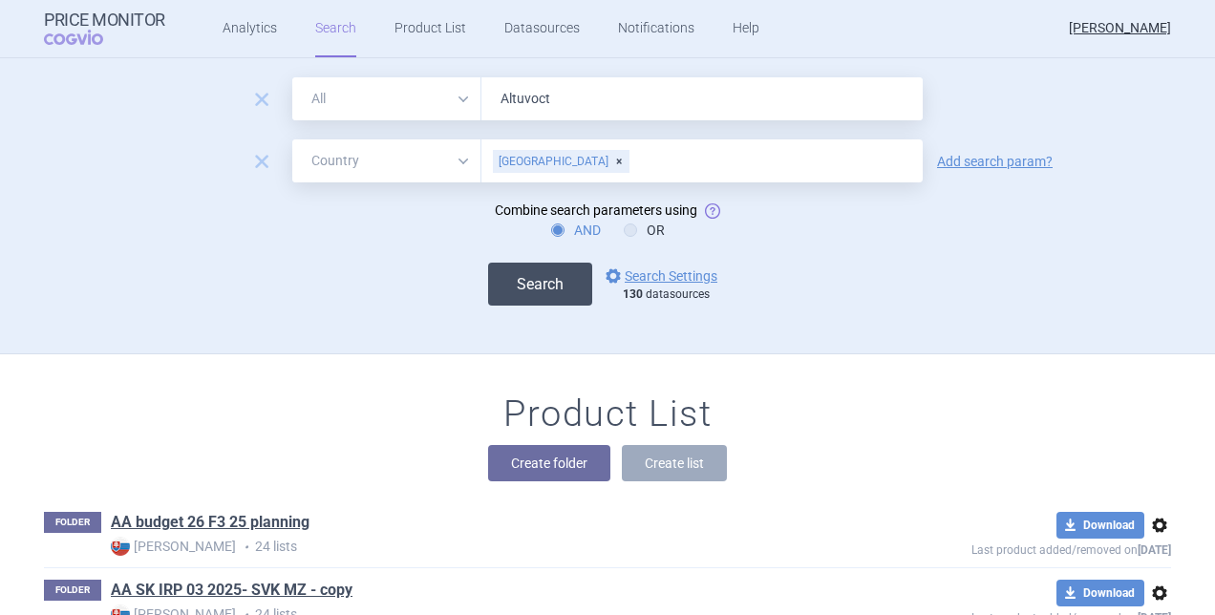
click at [529, 270] on button "Search" at bounding box center [540, 284] width 104 height 43
select select "country"
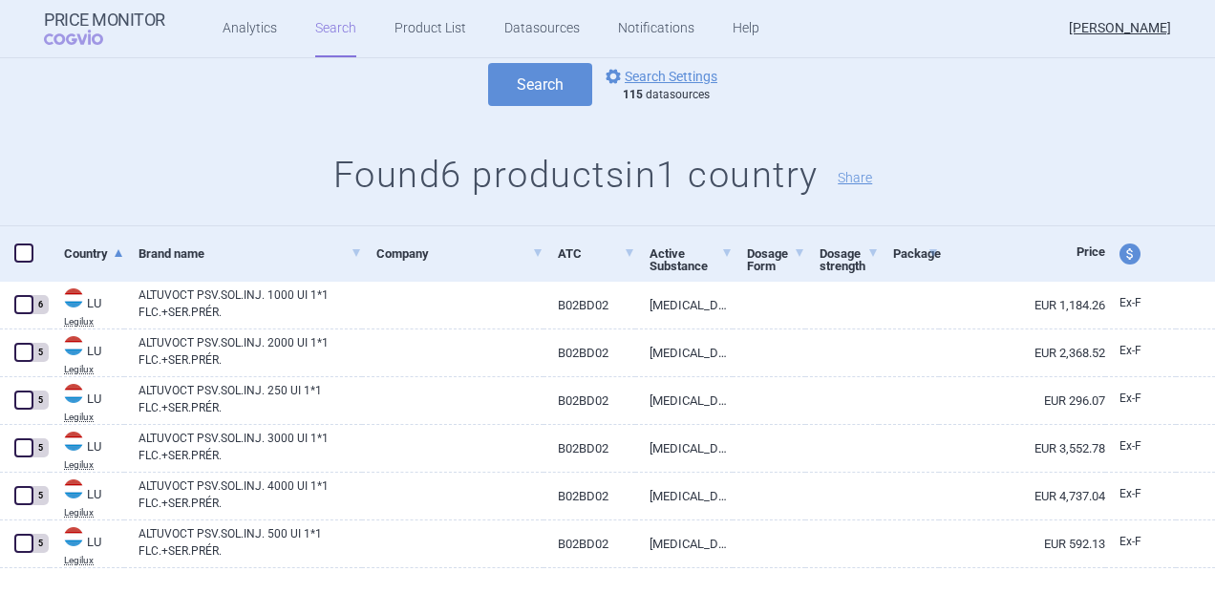
scroll to position [238, 0]
